Goal: Information Seeking & Learning: Learn about a topic

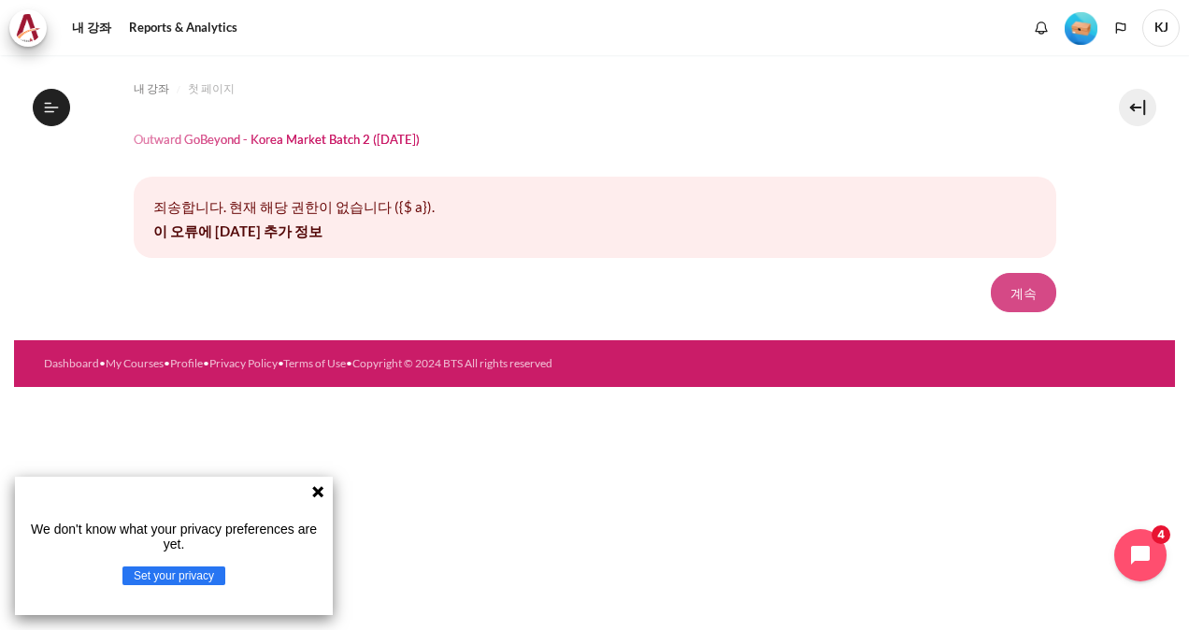
click at [1021, 292] on button "계속" at bounding box center [1023, 292] width 65 height 39
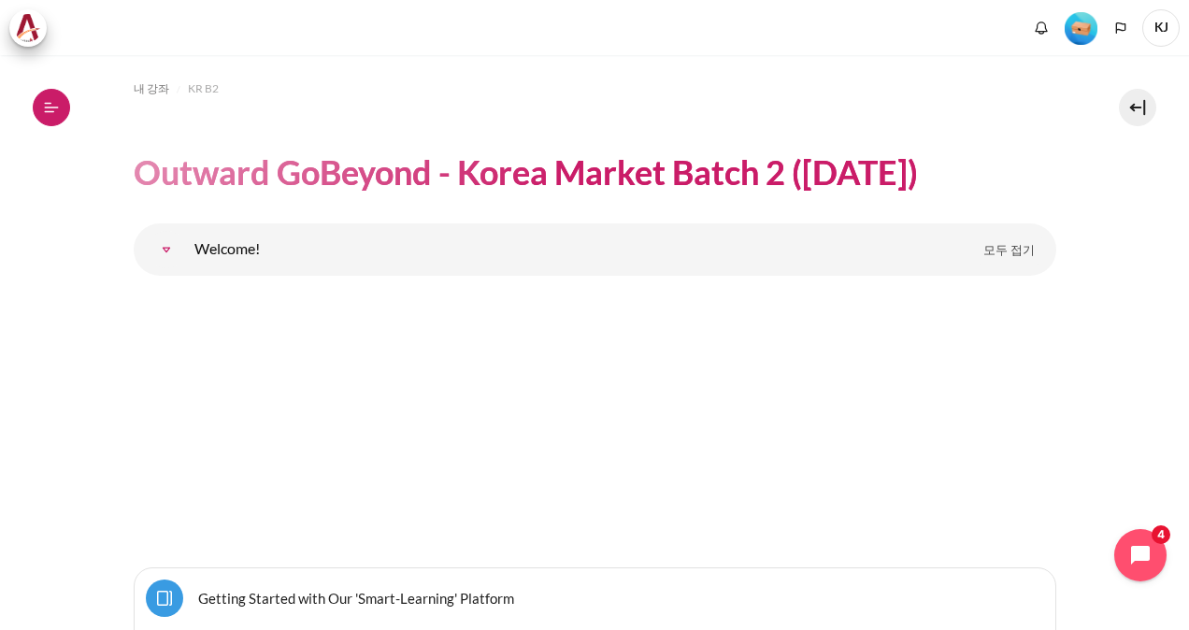
click at [58, 111] on icon at bounding box center [51, 107] width 17 height 17
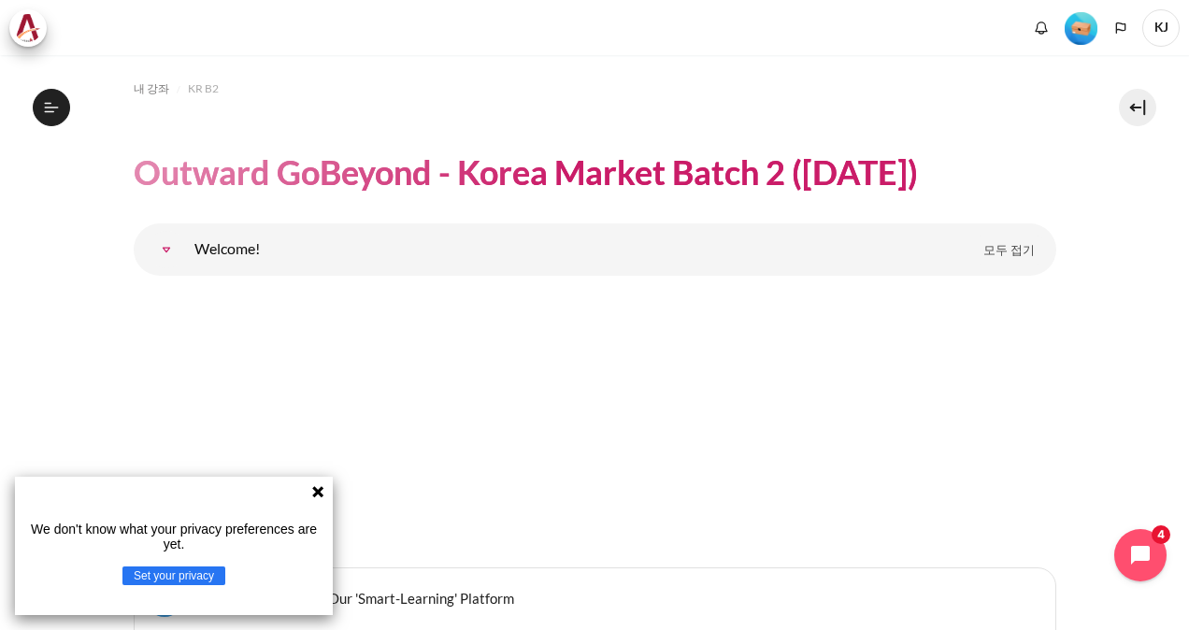
click at [209, 574] on button "Set your privacy" at bounding box center [173, 576] width 103 height 19
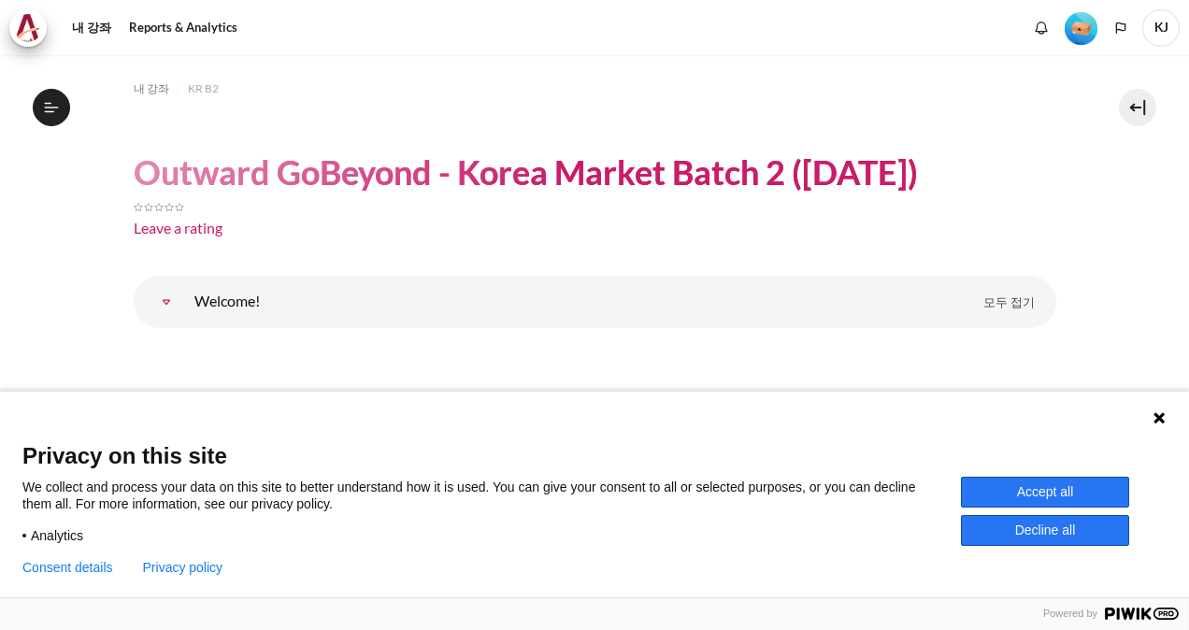
click at [1089, 484] on button "Accept all" at bounding box center [1045, 492] width 168 height 31
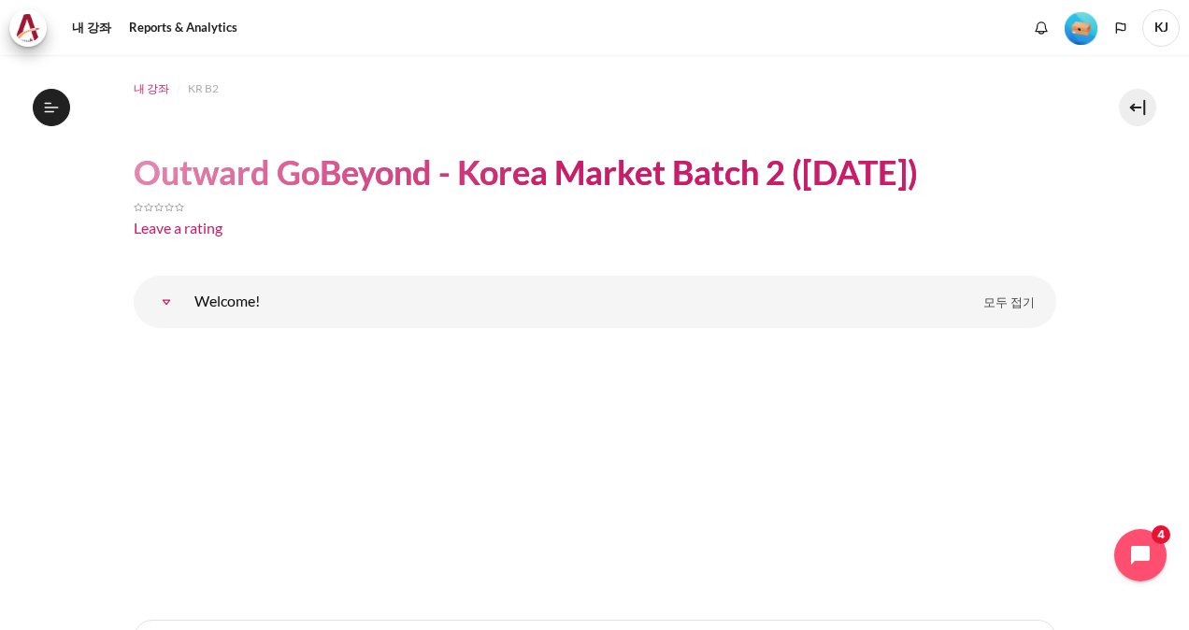
click at [146, 91] on span "내 강좌" at bounding box center [152, 88] width 36 height 17
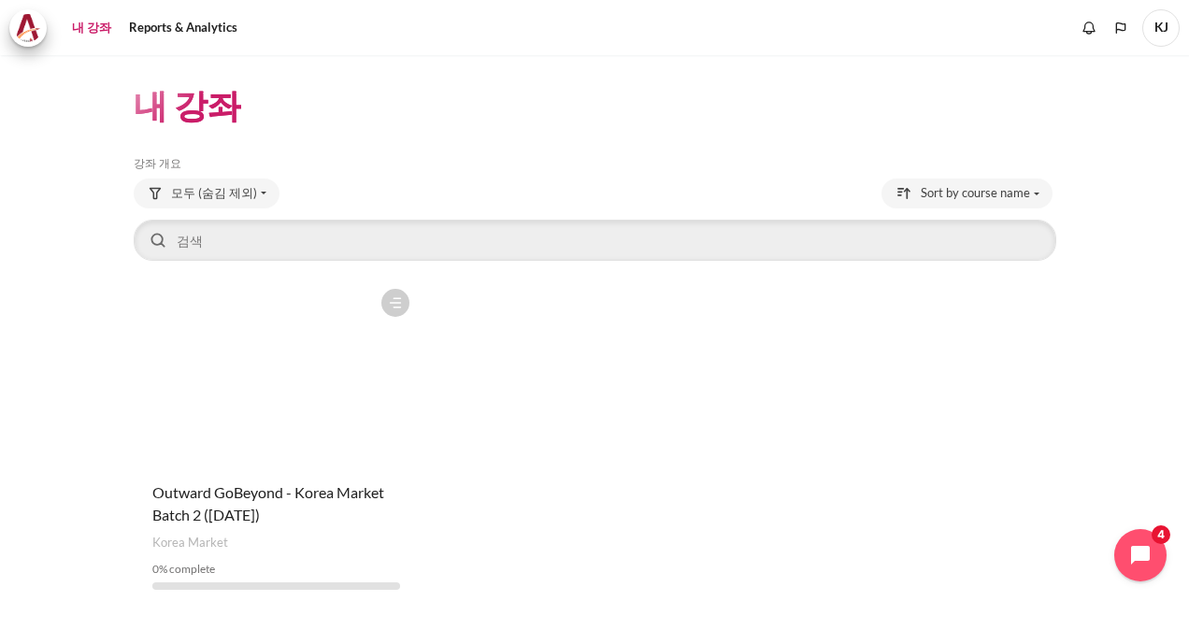
scroll to position [52, 0]
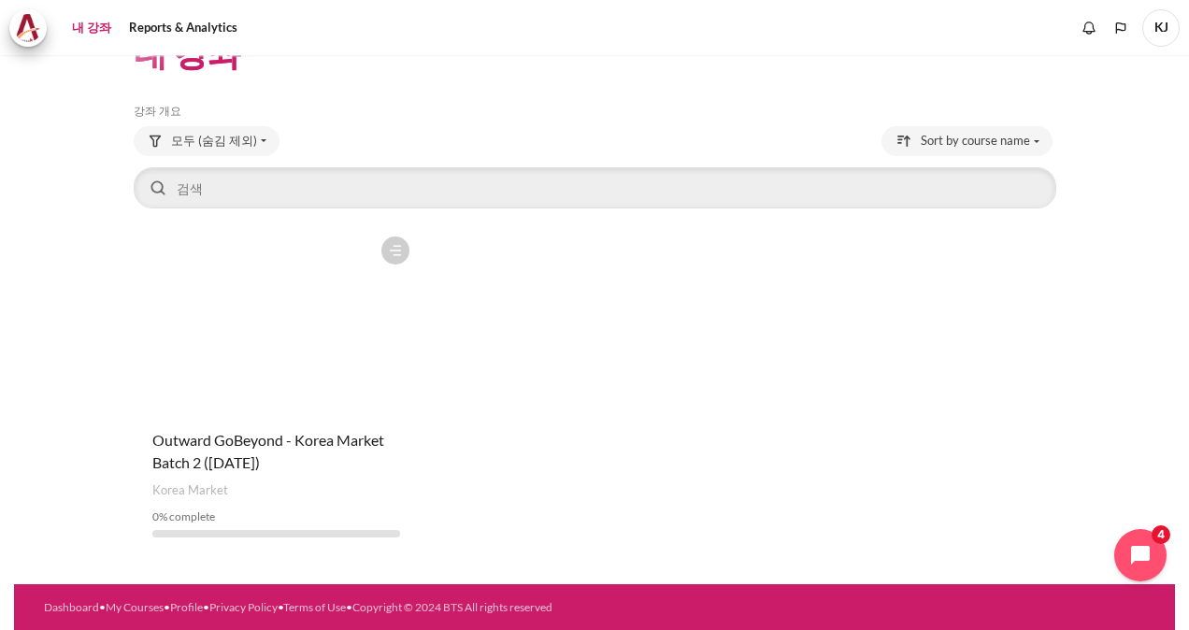
click at [262, 301] on figure "내용" at bounding box center [276, 320] width 285 height 187
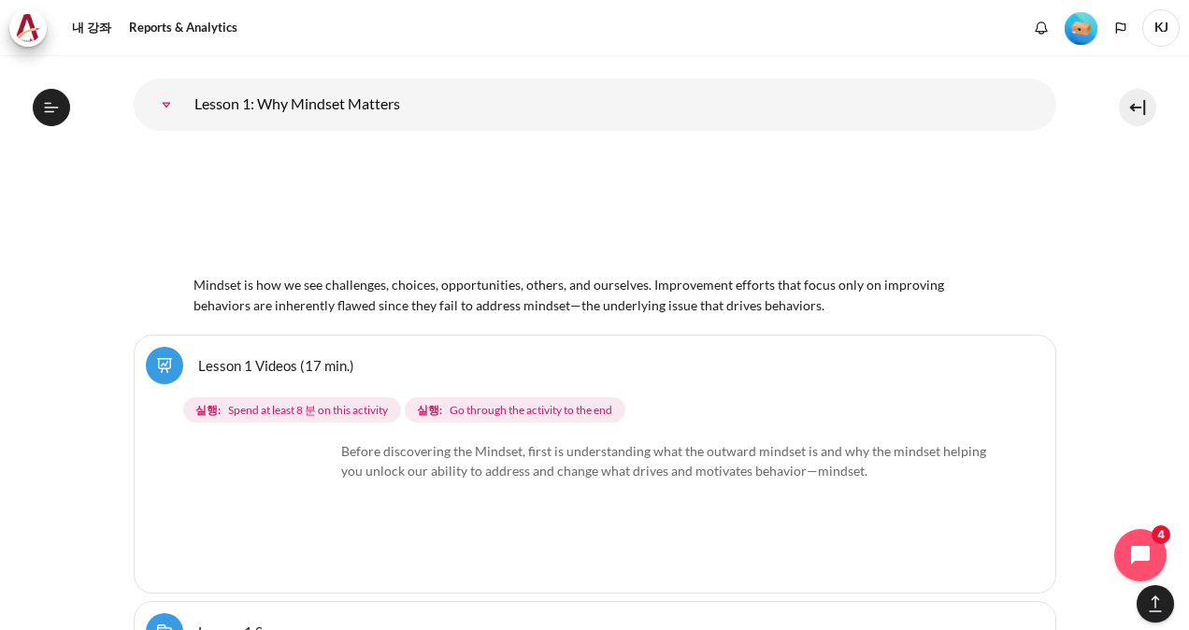
scroll to position [2618, 0]
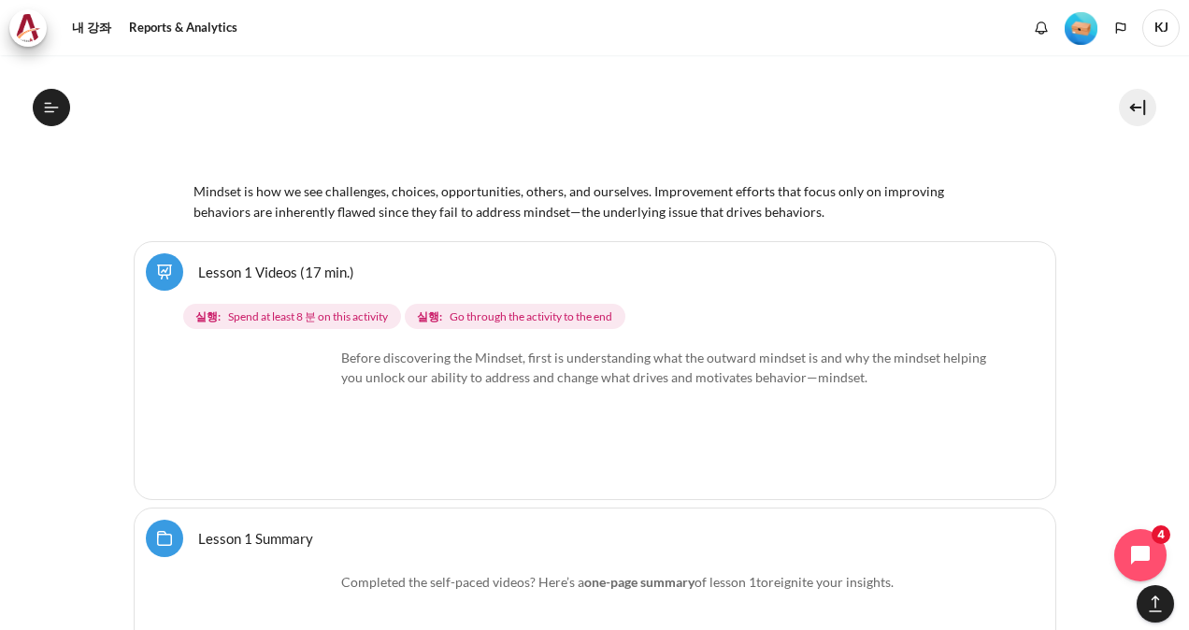
click at [303, 441] on img "내용" at bounding box center [264, 418] width 140 height 140
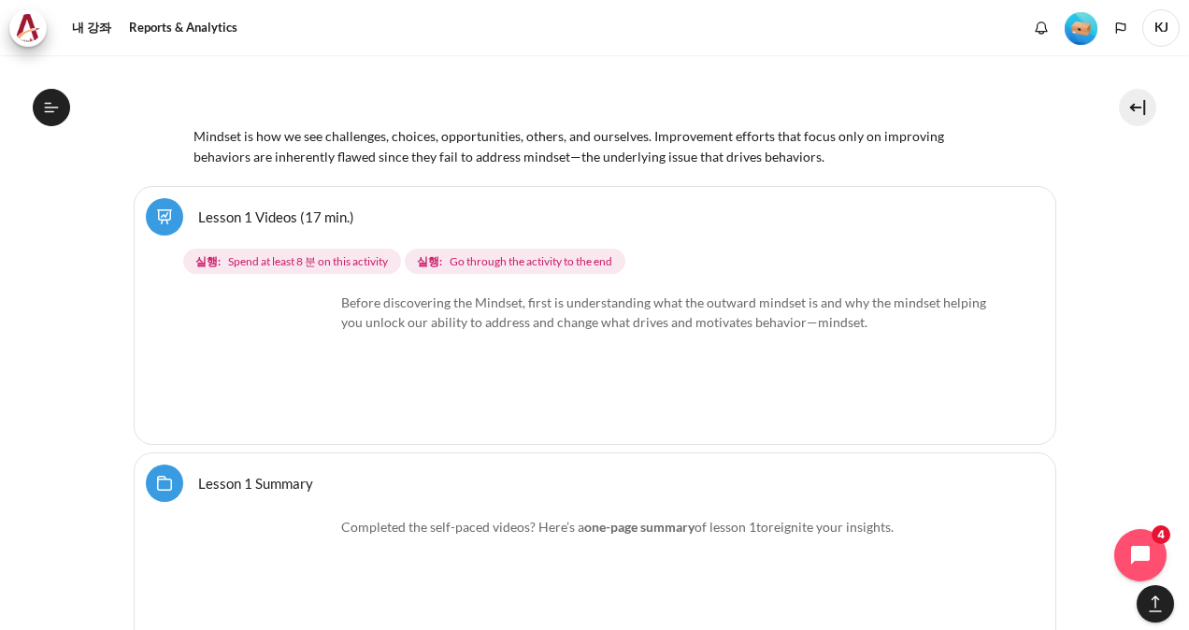
scroll to position [2712, 0]
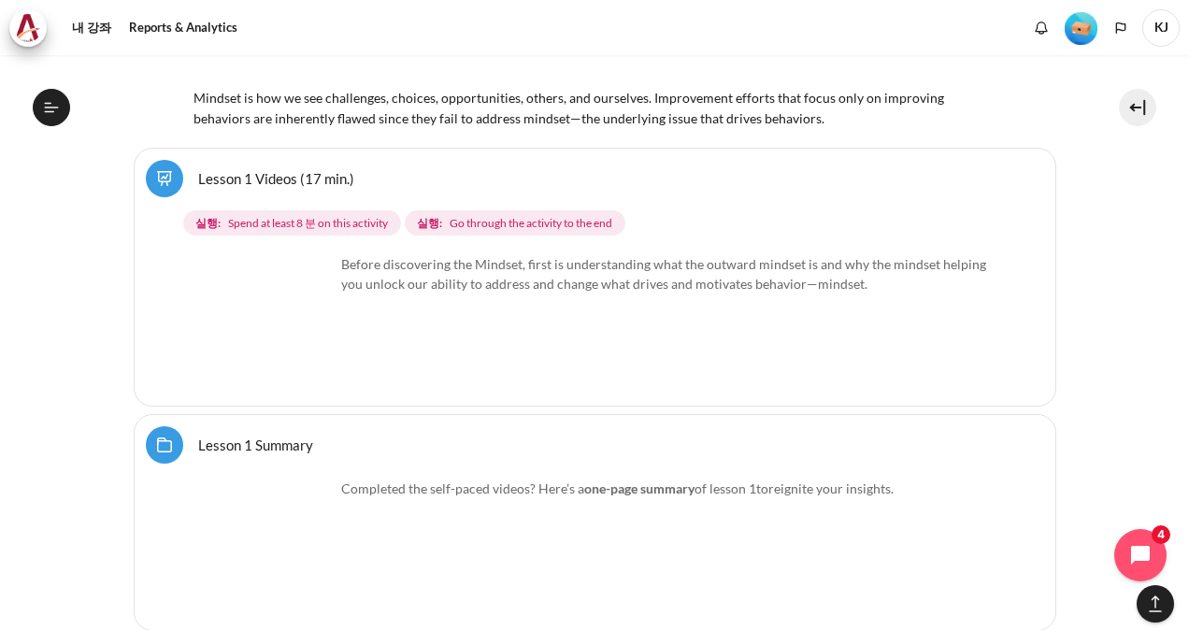
click at [593, 258] on p "Before discovering the Mindset, first is understanding what the outward mindset…" at bounding box center [594, 273] width 801 height 39
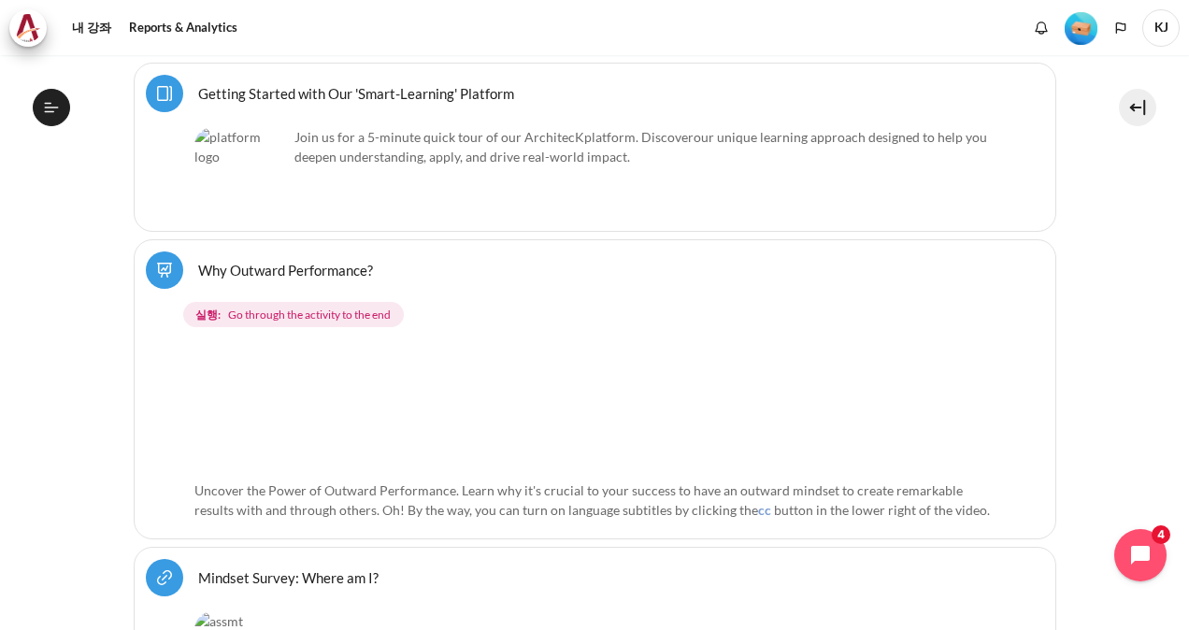
scroll to position [748, 0]
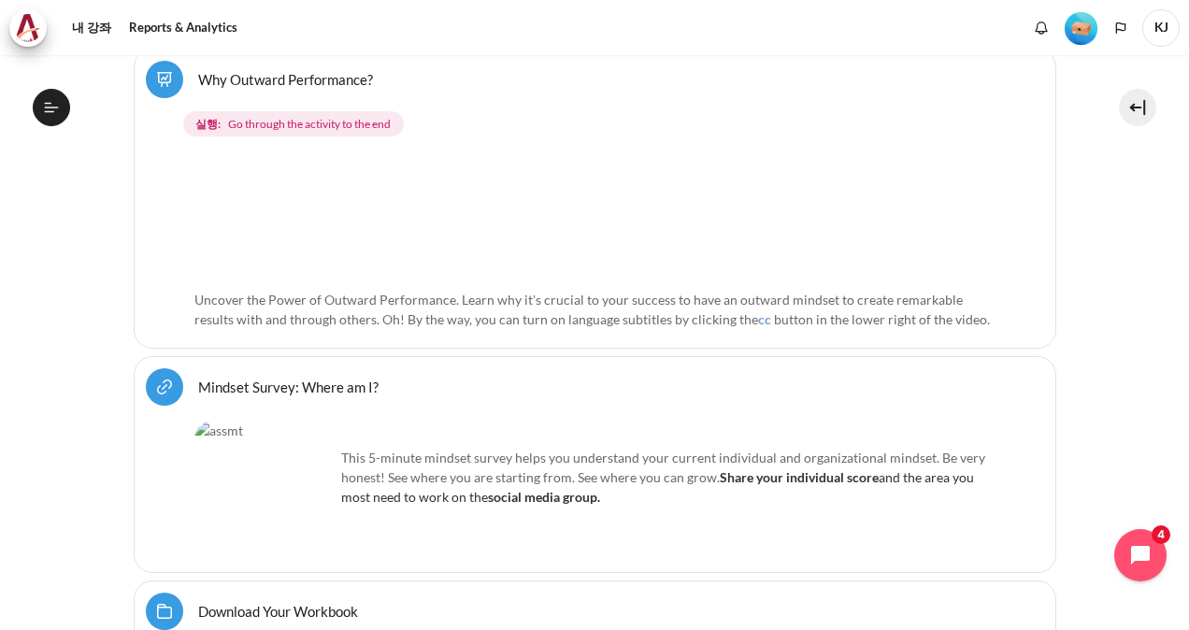
click at [308, 116] on span "Go through the activity to the end" at bounding box center [309, 124] width 163 height 17
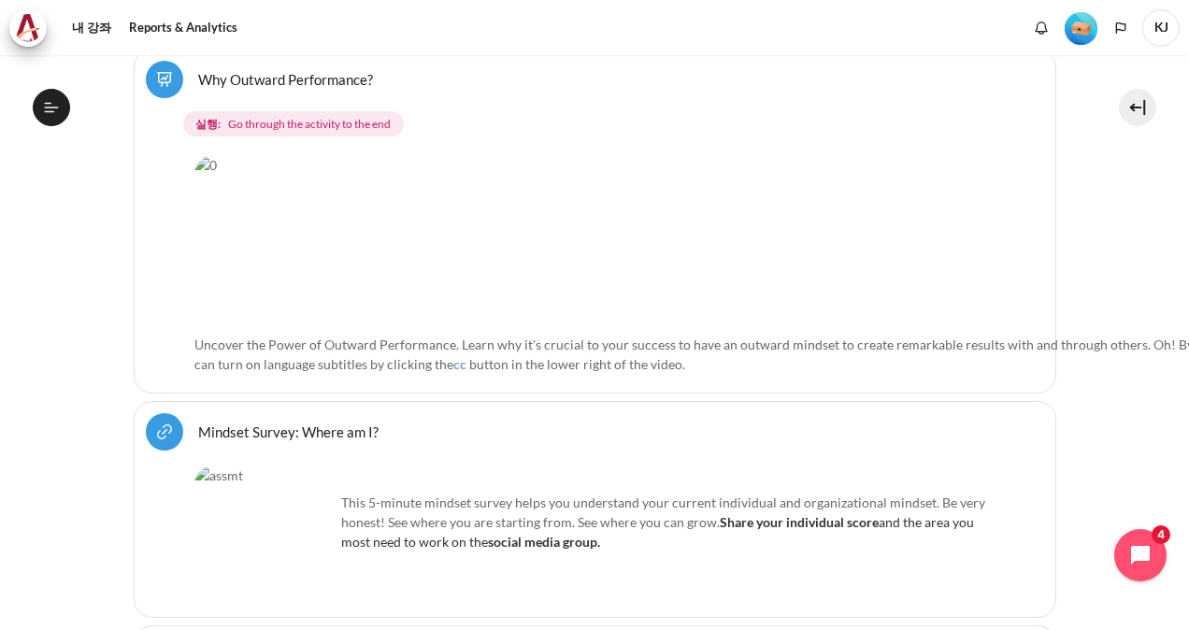
click at [309, 125] on span "Go through the activity to the end" at bounding box center [309, 124] width 163 height 17
click at [843, 247] on img "내용" at bounding box center [738, 240] width 1088 height 170
click at [810, 337] on span "Uncover the Power of Outward Performance. Learn why it's crucial to your succes…" at bounding box center [730, 355] width 1073 height 36
click at [735, 335] on p "Uncover the Power of Outward Performance. Learn why it's crucial to your succes…" at bounding box center [738, 354] width 1088 height 39
click at [467, 356] on span "cc" at bounding box center [460, 364] width 13 height 16
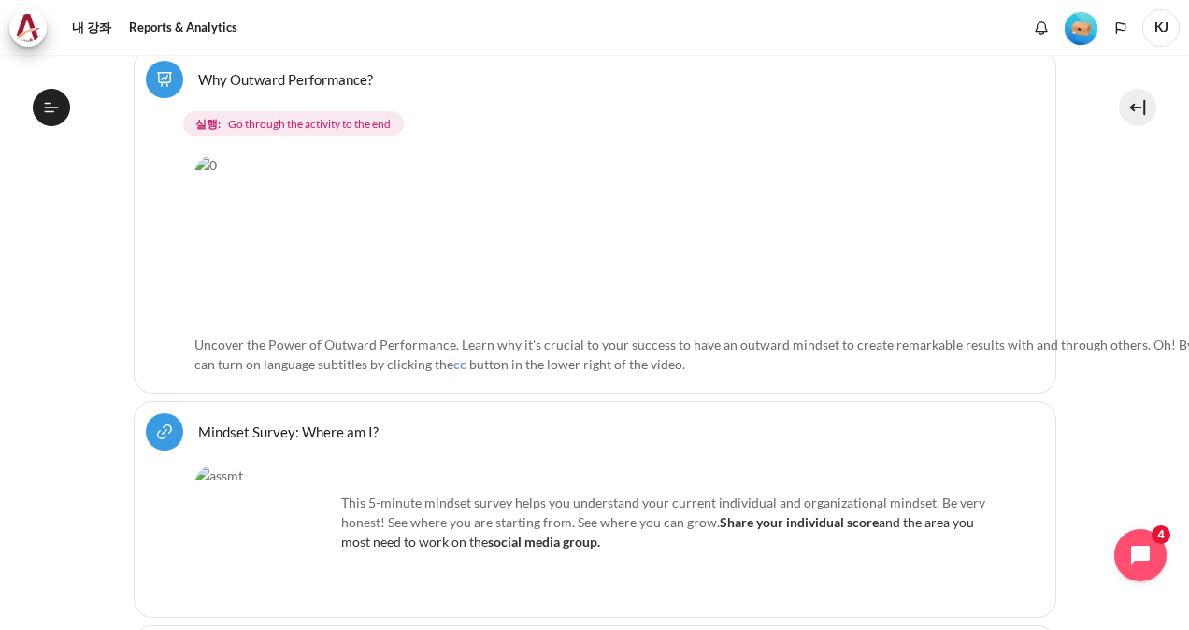
click at [821, 251] on img "내용" at bounding box center [738, 240] width 1088 height 170
click at [484, 236] on img "내용" at bounding box center [738, 240] width 1088 height 170
click at [252, 466] on img "내용" at bounding box center [264, 536] width 140 height 140
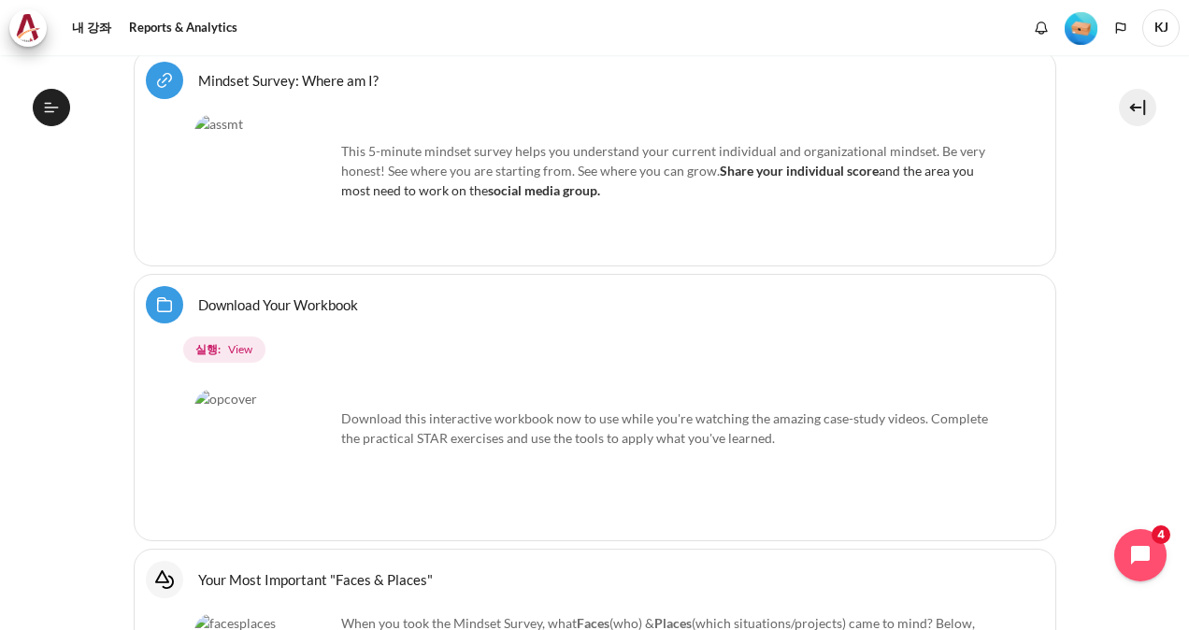
scroll to position [1216, 0]
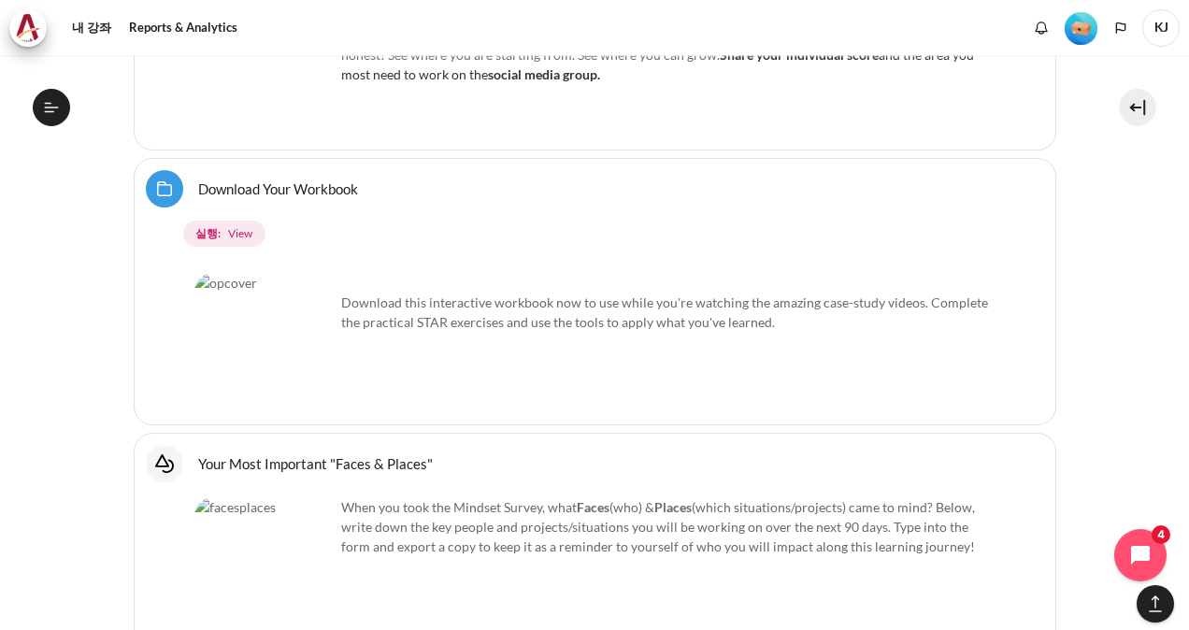
click at [232, 180] on link "Download Your Workbook 폴더" at bounding box center [278, 189] width 160 height 18
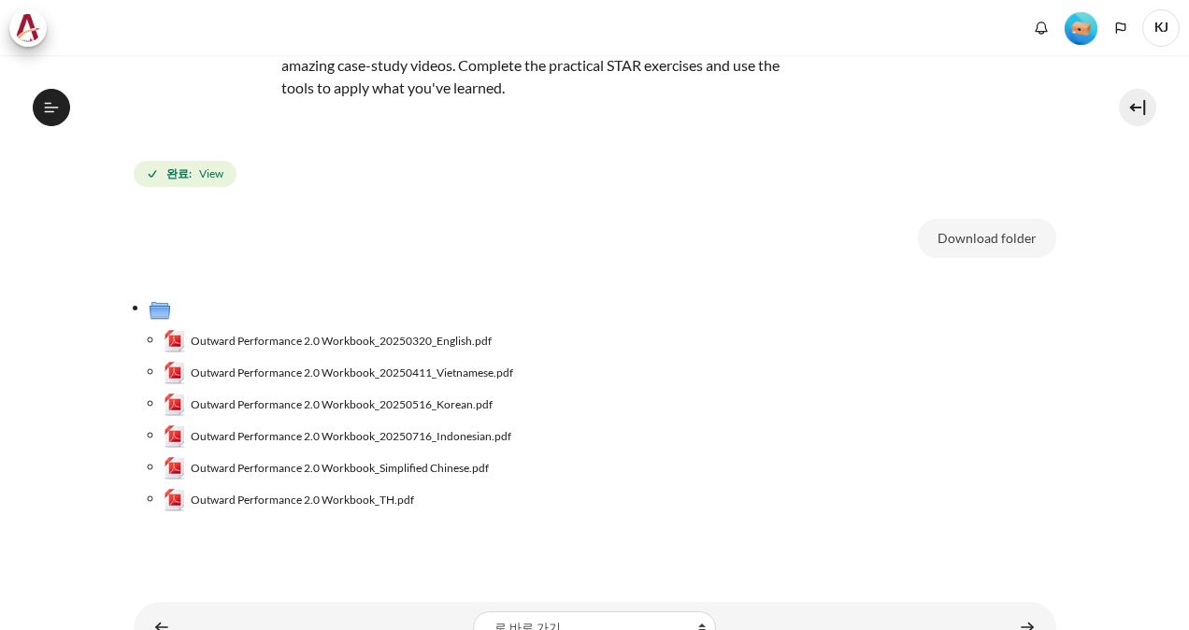
scroll to position [187, 0]
